Goal: Task Accomplishment & Management: Use online tool/utility

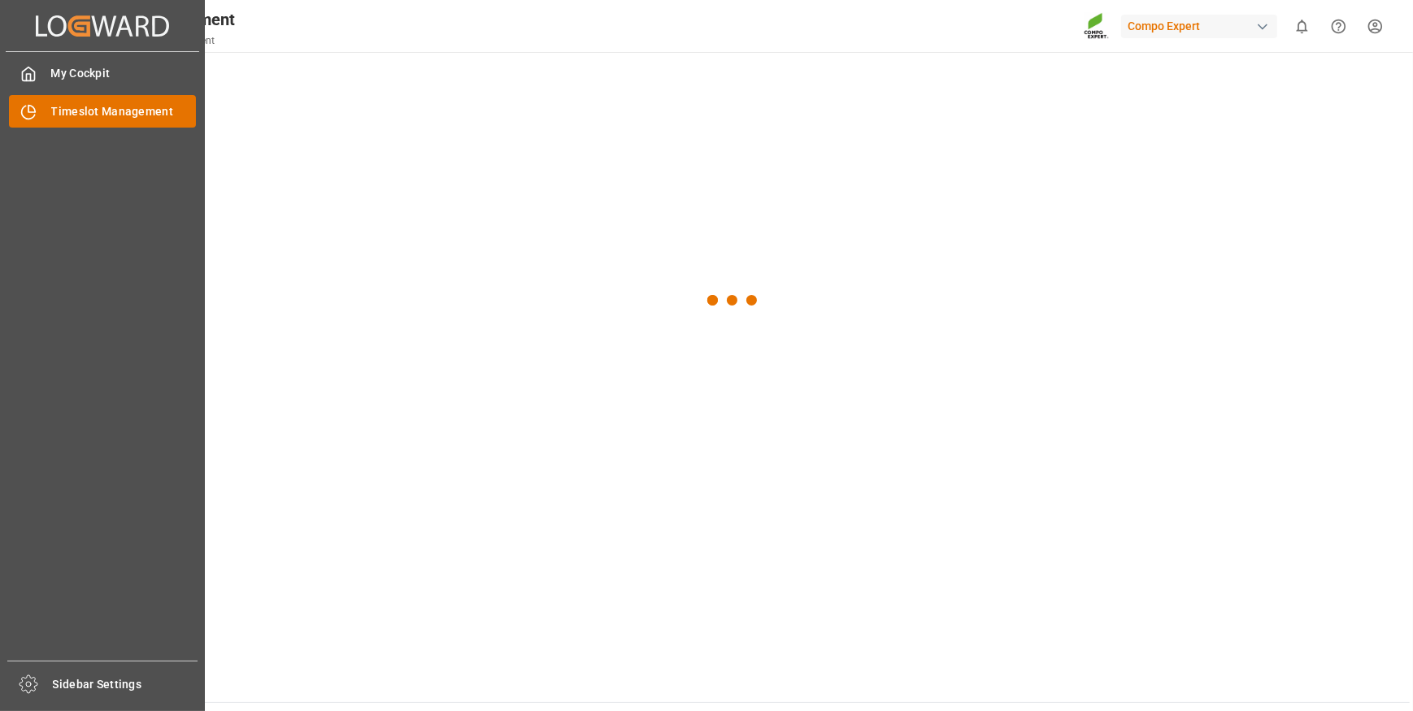
click at [102, 116] on span "Timeslot Management" at bounding box center [124, 111] width 146 height 17
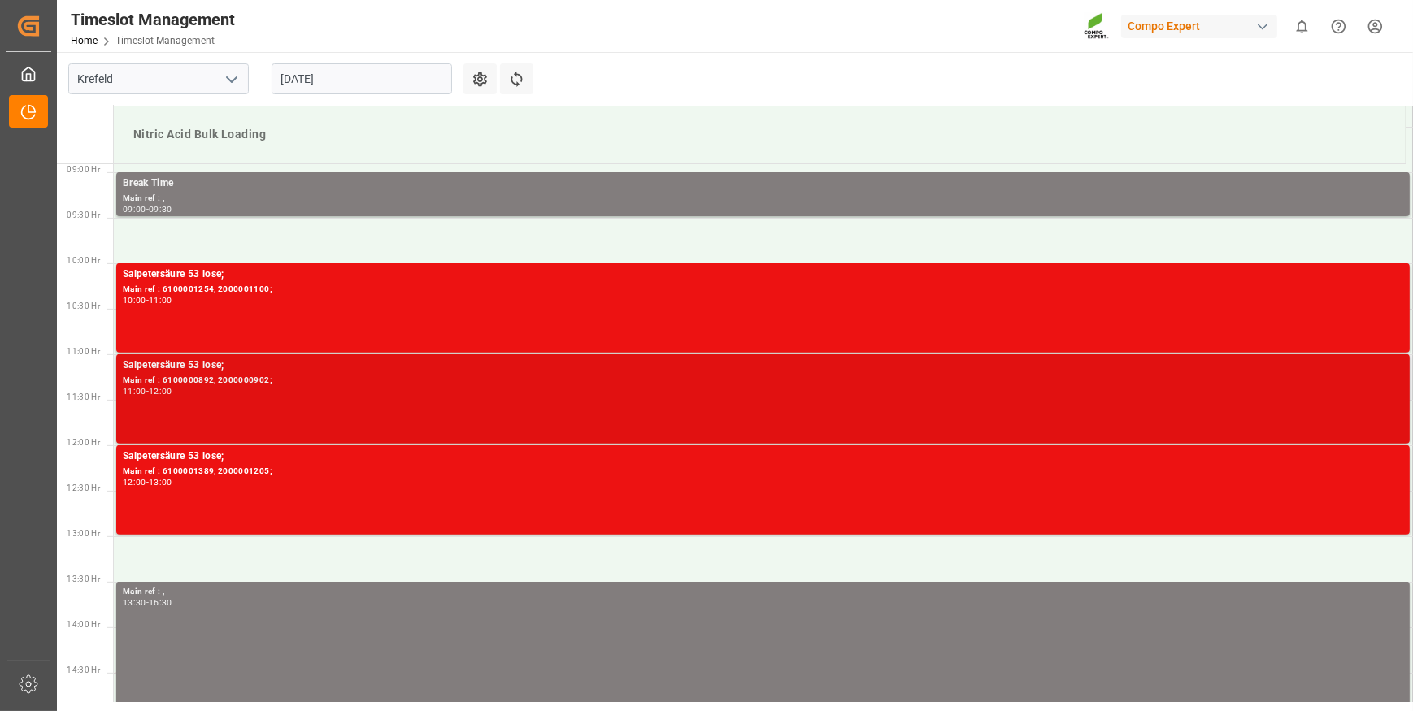
scroll to position [888, 0]
